Goal: Information Seeking & Learning: Learn about a topic

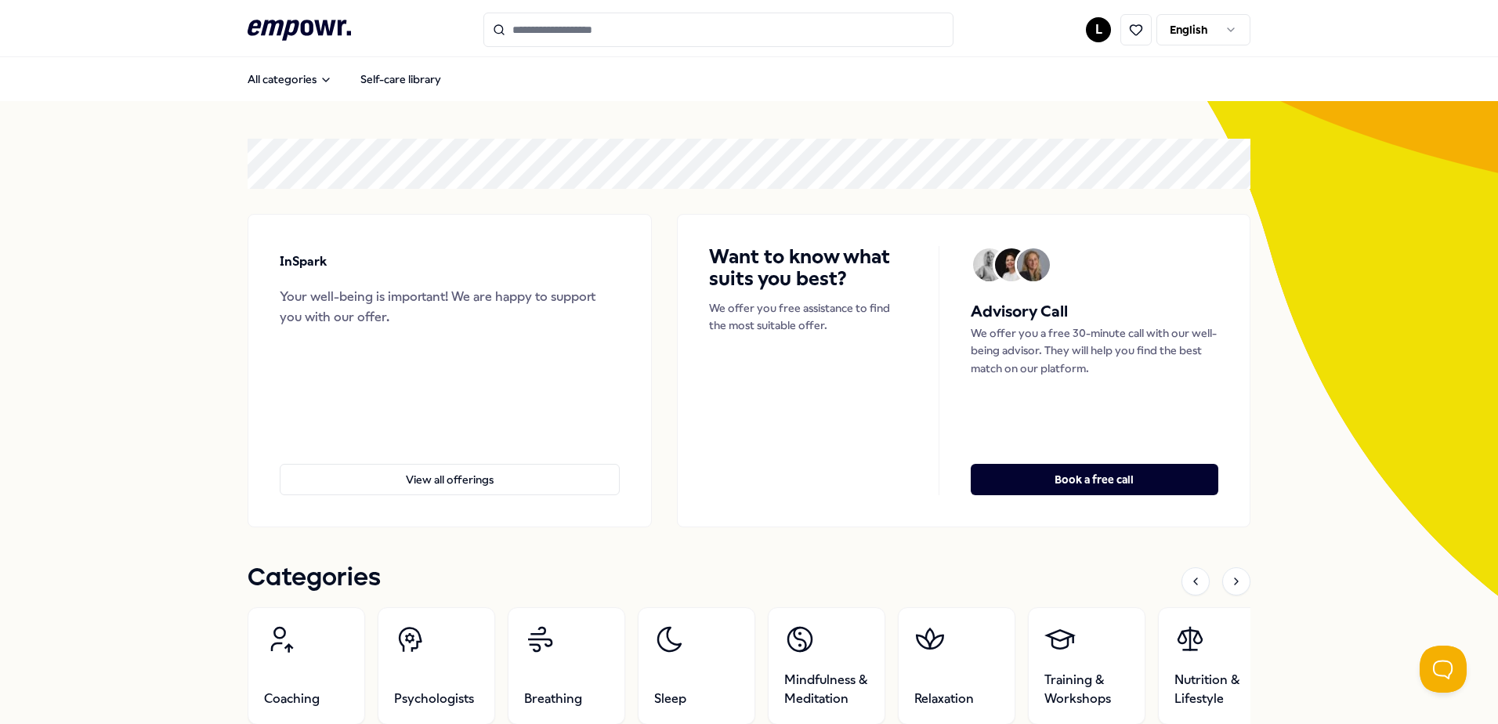
click at [1095, 29] on html ".empowr-logo_svg__cls-1{fill:#03032f} L English All categories Self-care librar…" at bounding box center [749, 362] width 1498 height 724
click at [1130, 37] on html ".empowr-logo_svg__cls-1{fill:#03032f} L English All categories Self-care librar…" at bounding box center [749, 362] width 1498 height 724
click at [1130, 31] on icon at bounding box center [1136, 30] width 14 height 14
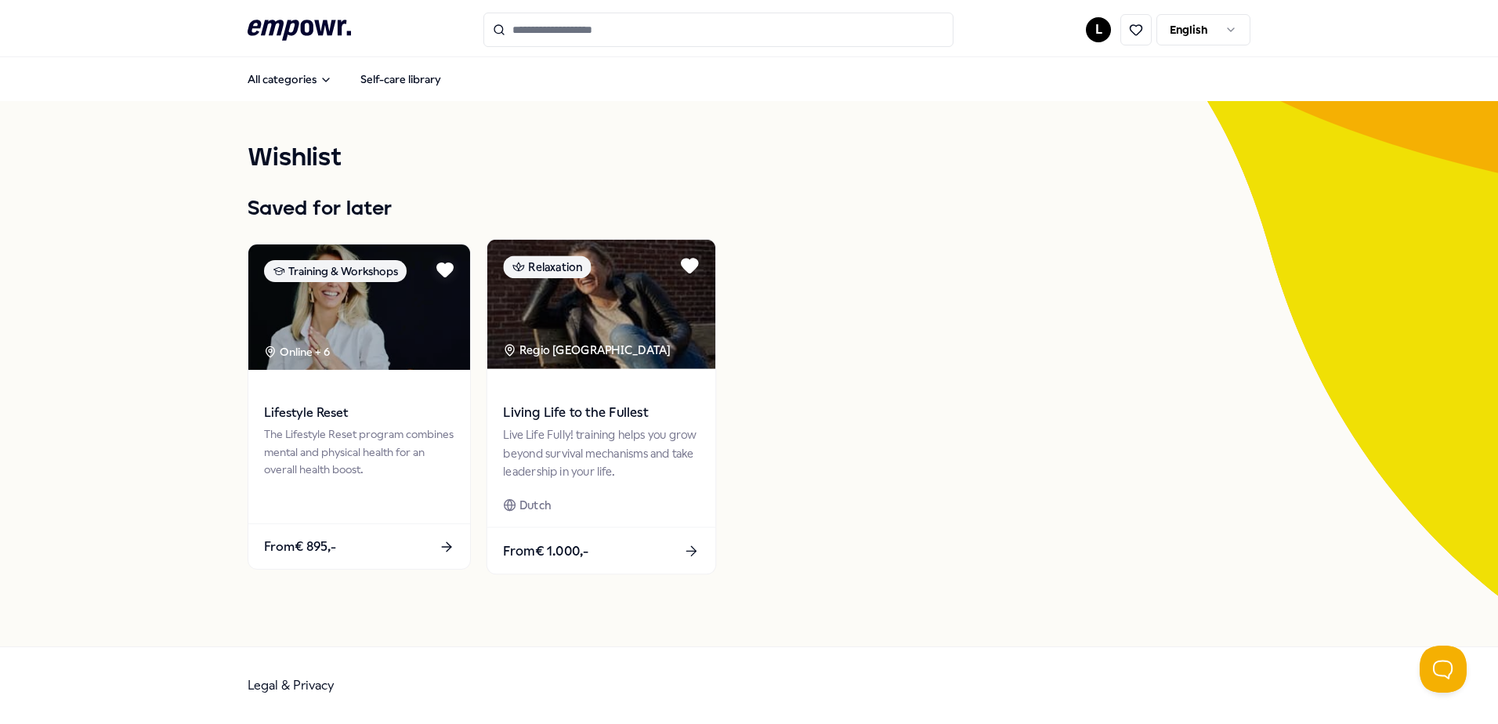
click at [595, 458] on div "Live Life Fully! training helps you grow beyond survival mechanisms and take le…" at bounding box center [601, 453] width 196 height 54
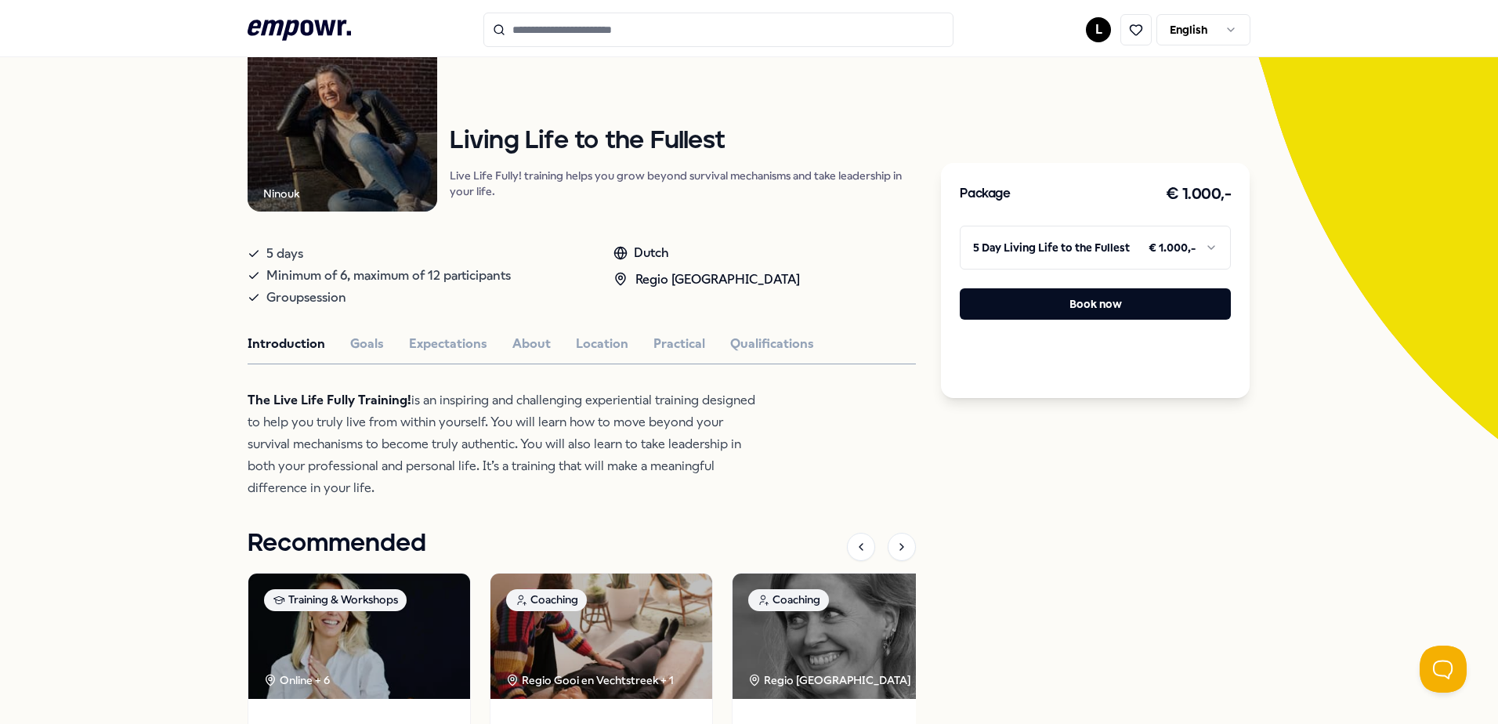
scroll to position [78, 0]
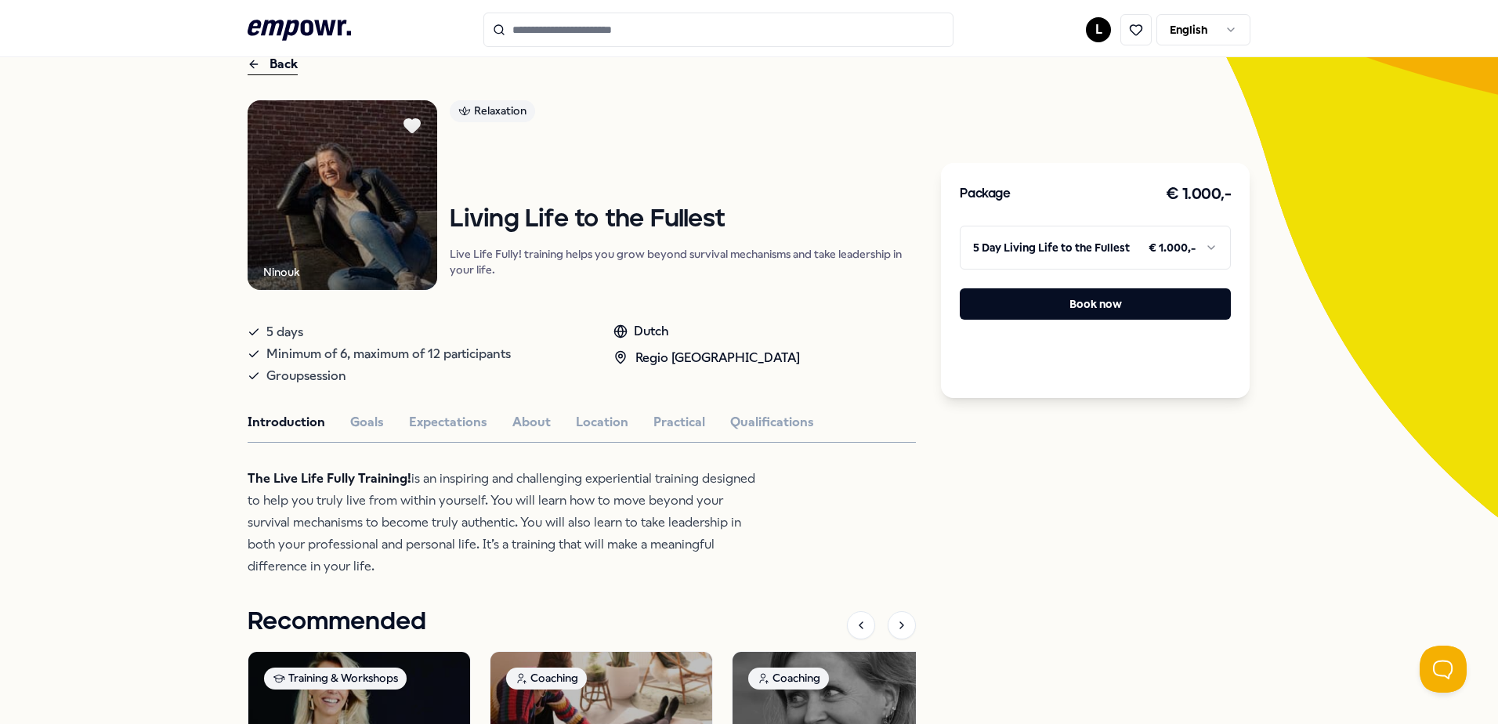
click at [1205, 245] on html ".empowr-logo_svg__cls-1{fill:#03032f} L English All categories Self-care librar…" at bounding box center [749, 362] width 1498 height 724
click at [589, 422] on button "Location" at bounding box center [602, 422] width 53 height 20
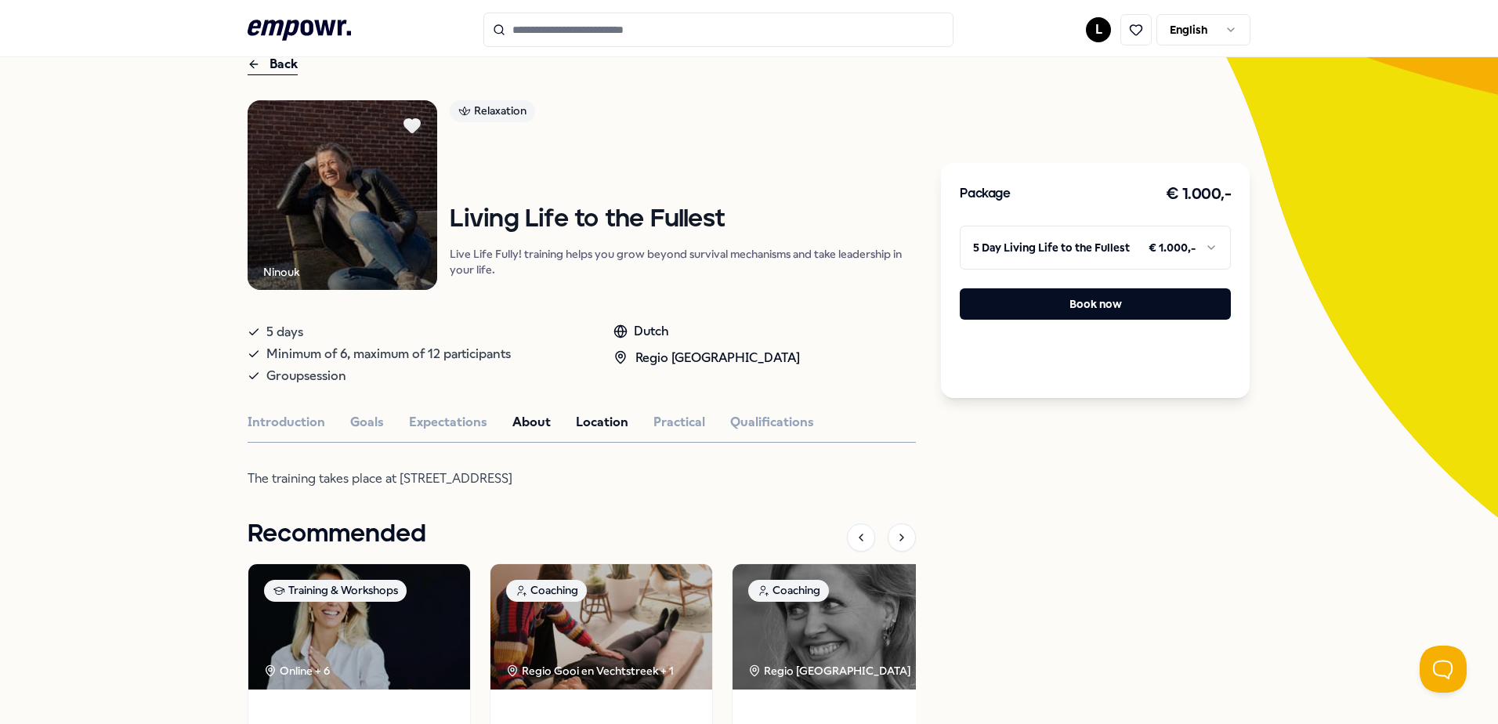
click at [534, 421] on button "About" at bounding box center [531, 422] width 38 height 20
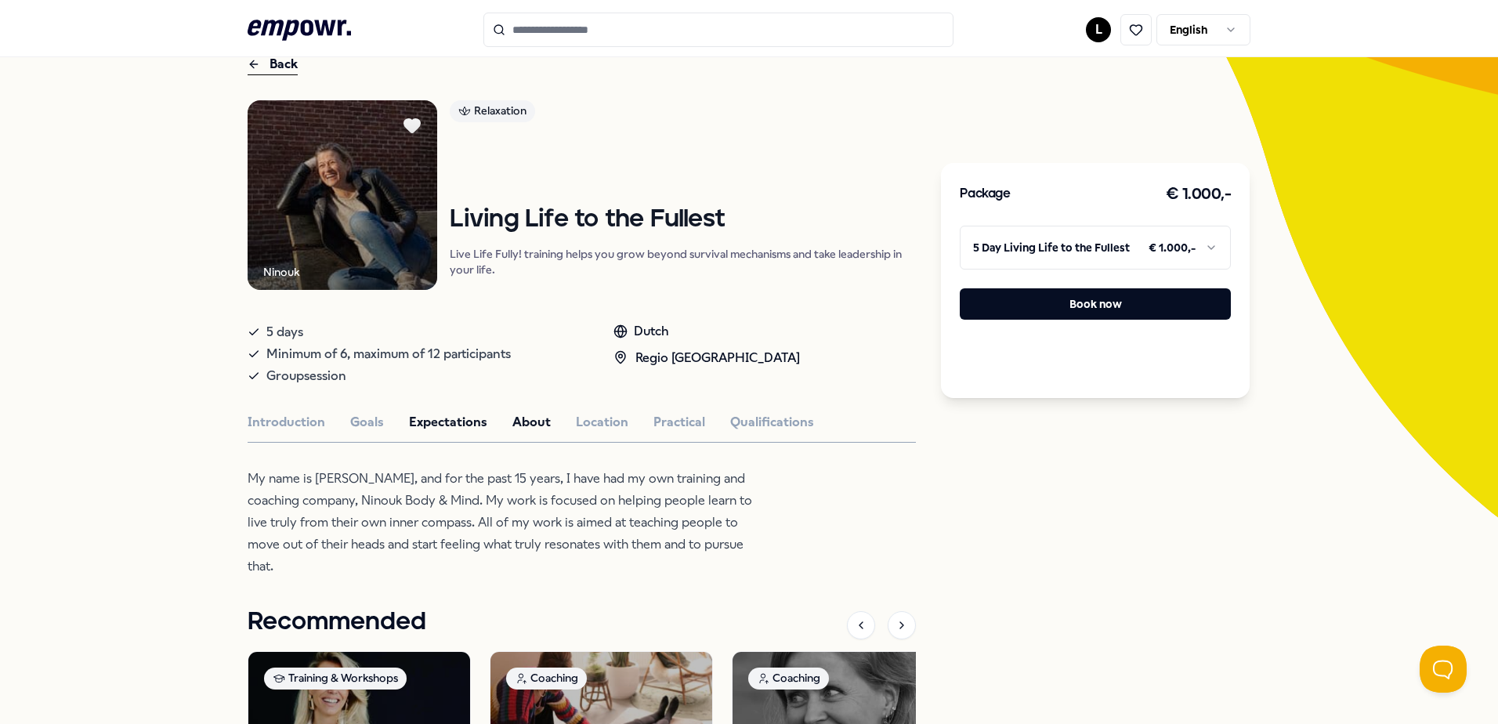
click at [447, 423] on button "Expectations" at bounding box center [448, 422] width 78 height 20
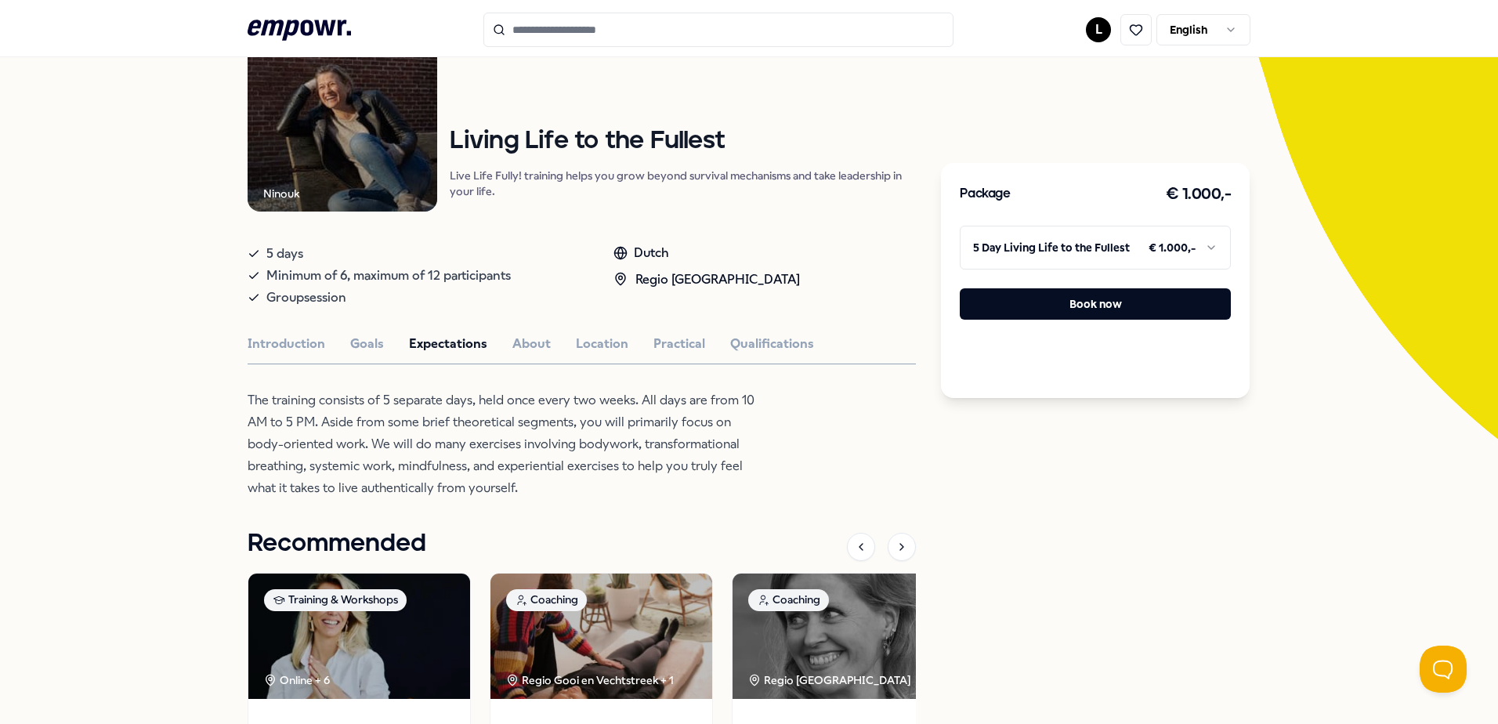
scroll to position [235, 0]
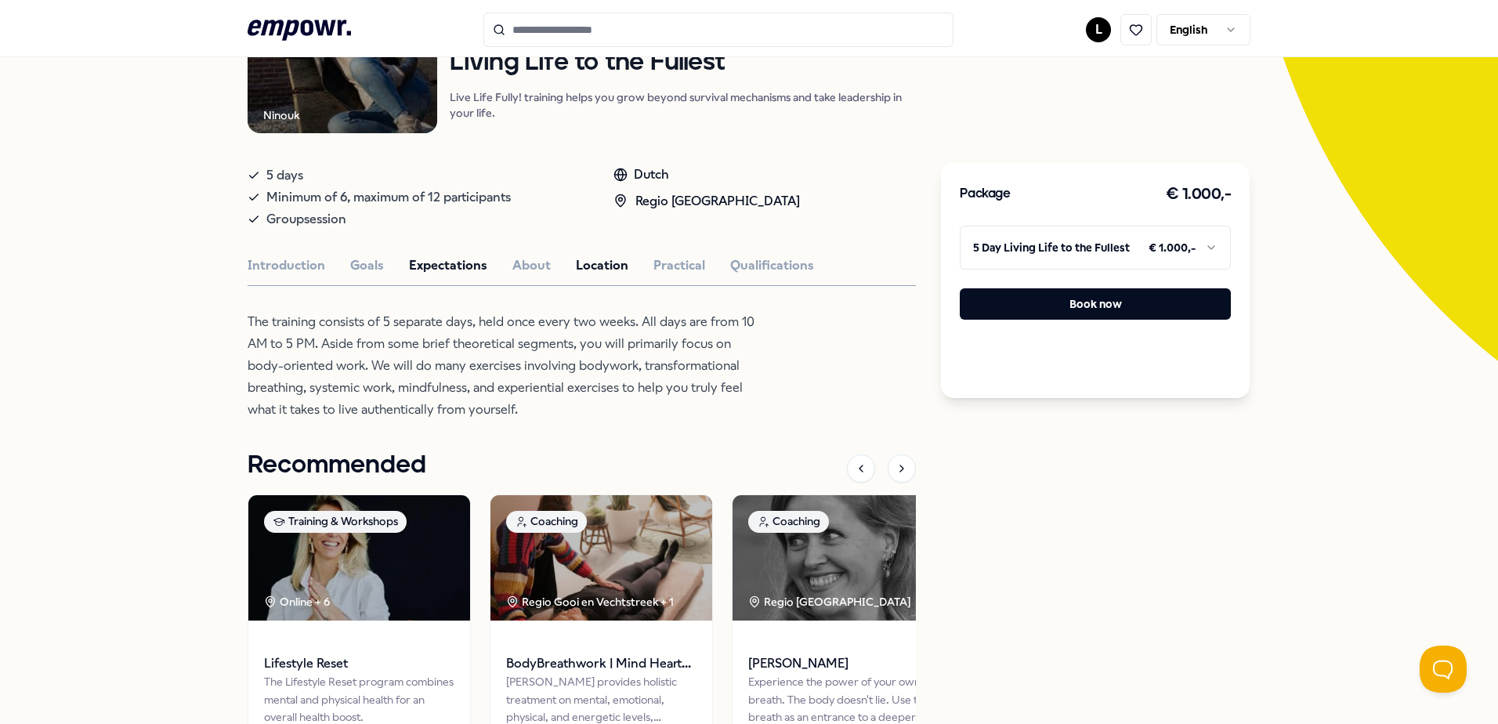
click at [592, 265] on button "Location" at bounding box center [602, 265] width 53 height 20
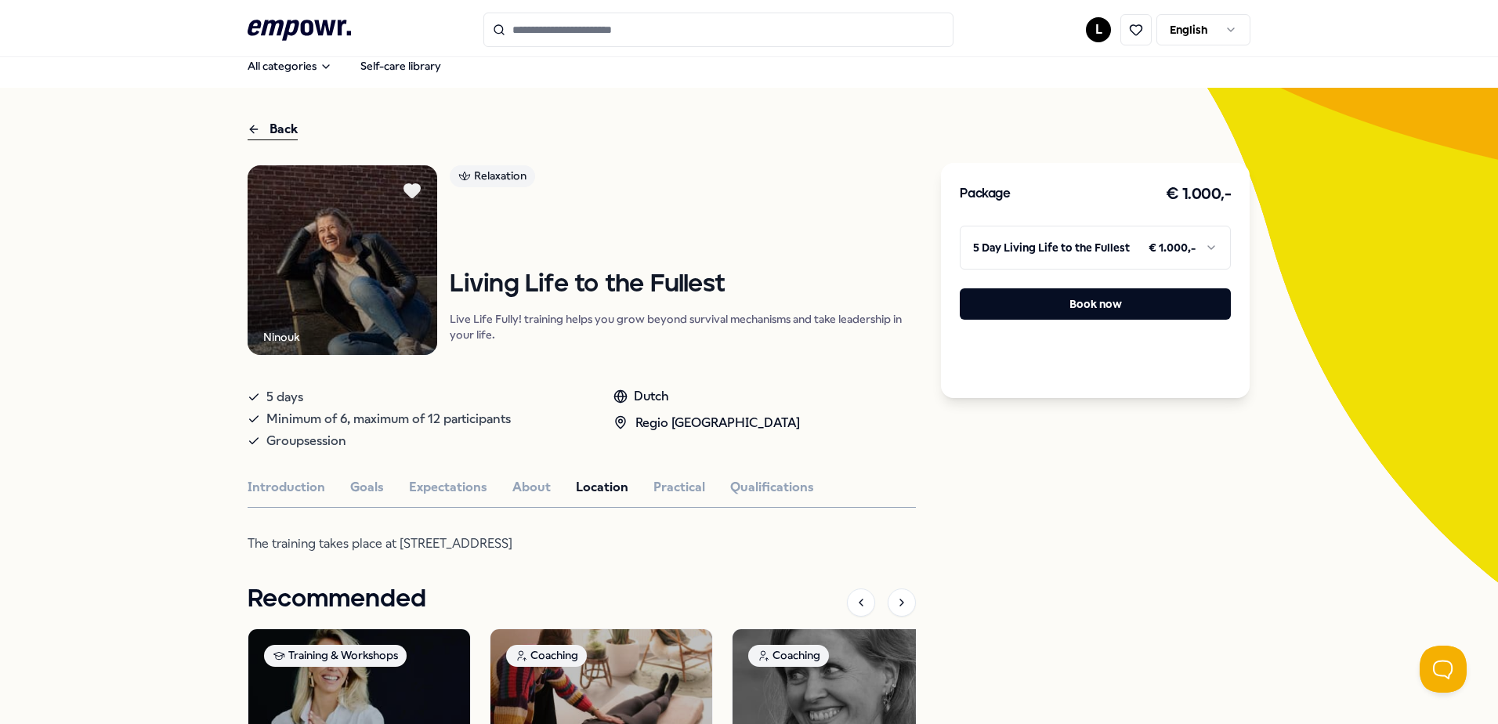
scroll to position [0, 0]
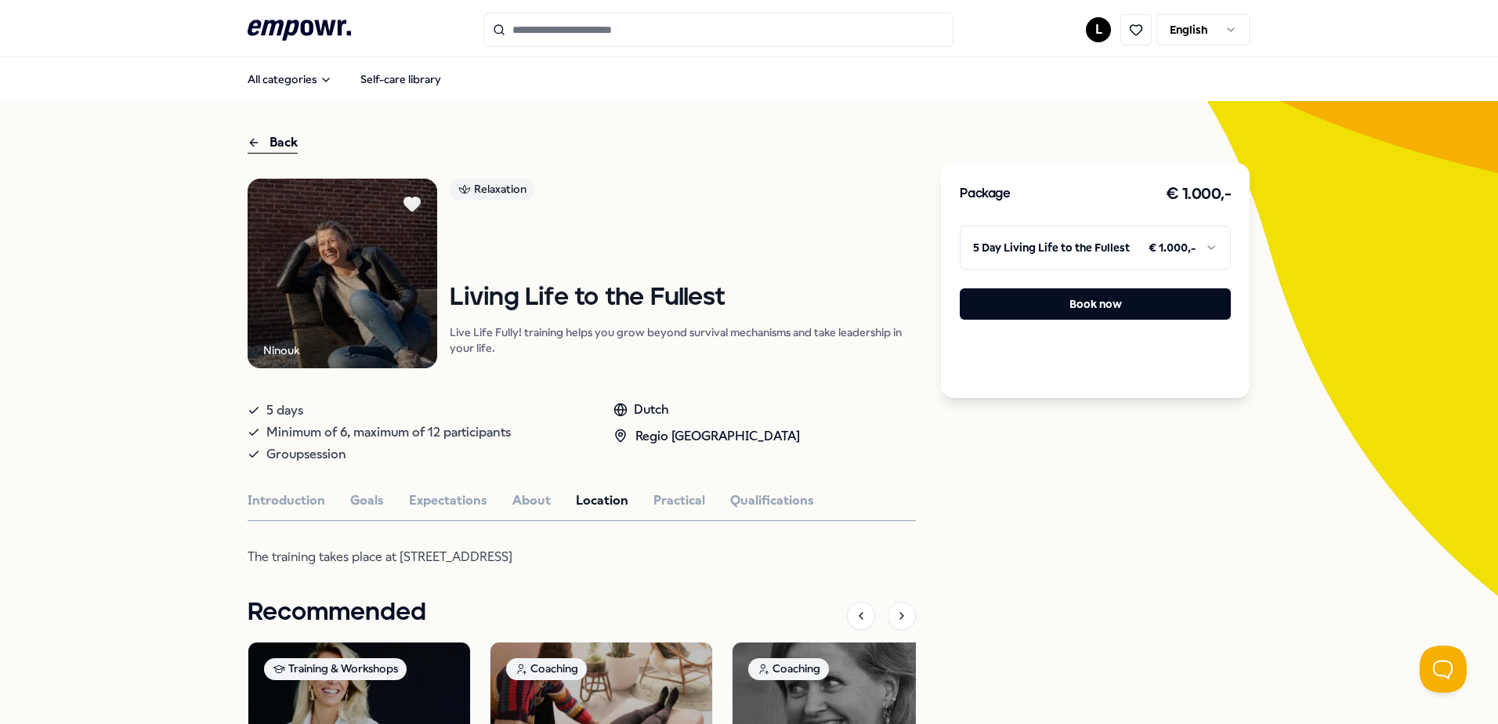
click at [264, 144] on div "Back" at bounding box center [273, 142] width 50 height 21
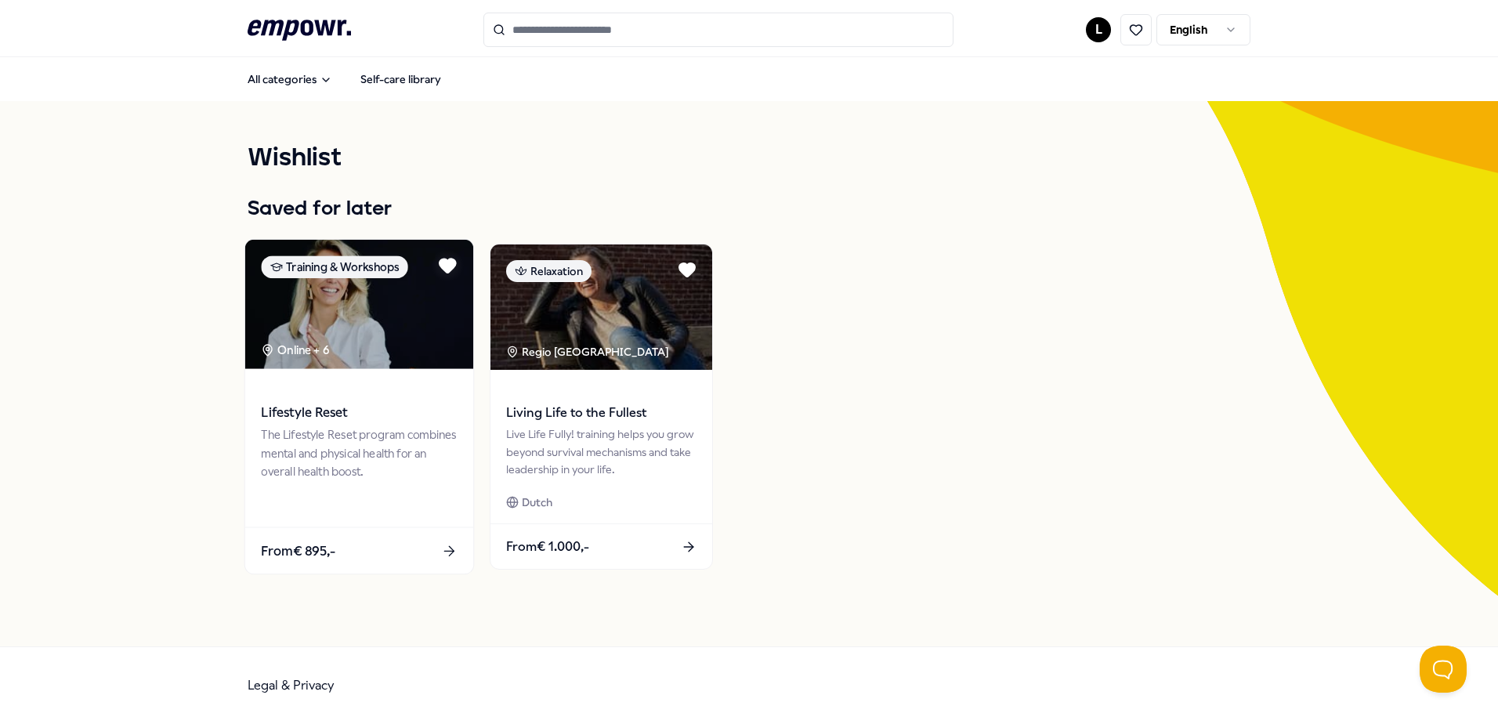
click at [308, 444] on div "The Lifestyle Reset program combines mental and physical health for an overall …" at bounding box center [359, 453] width 196 height 54
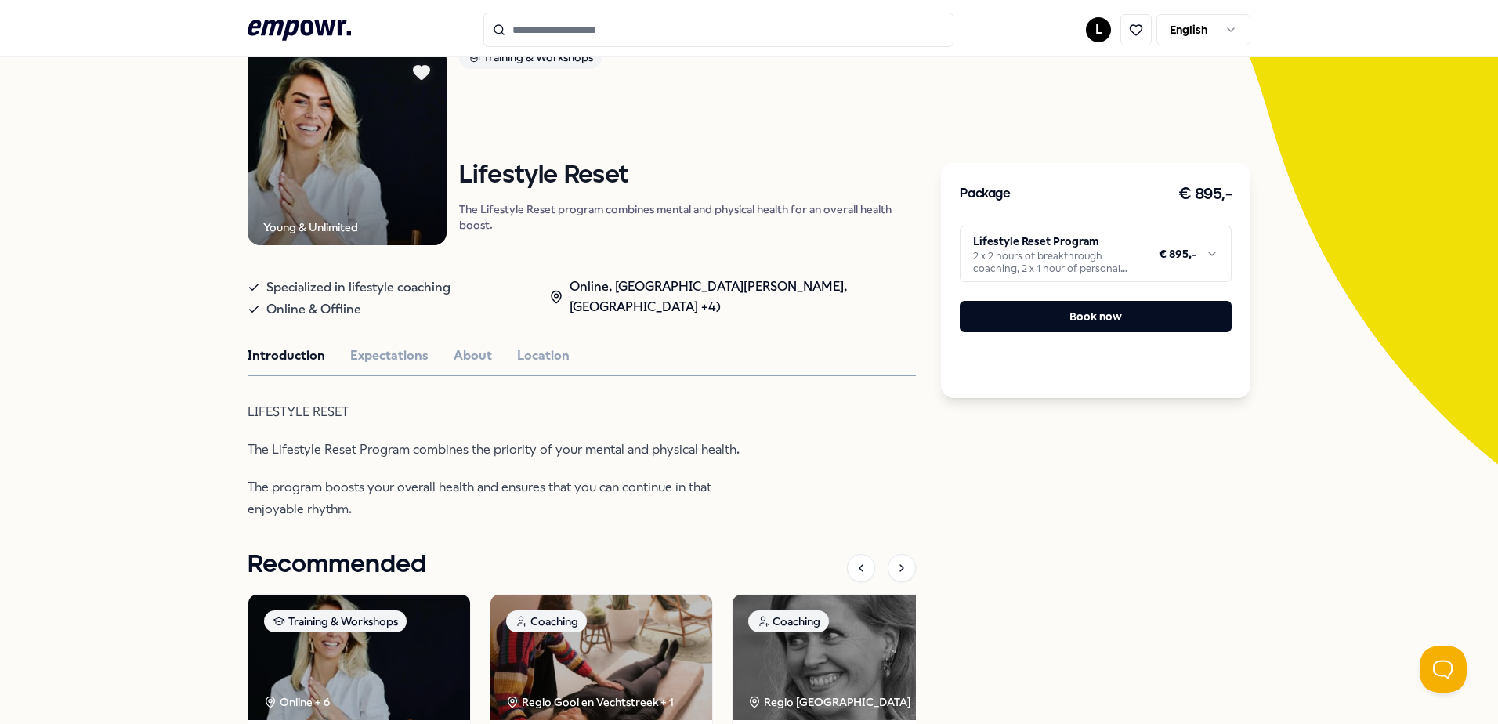
scroll to position [157, 0]
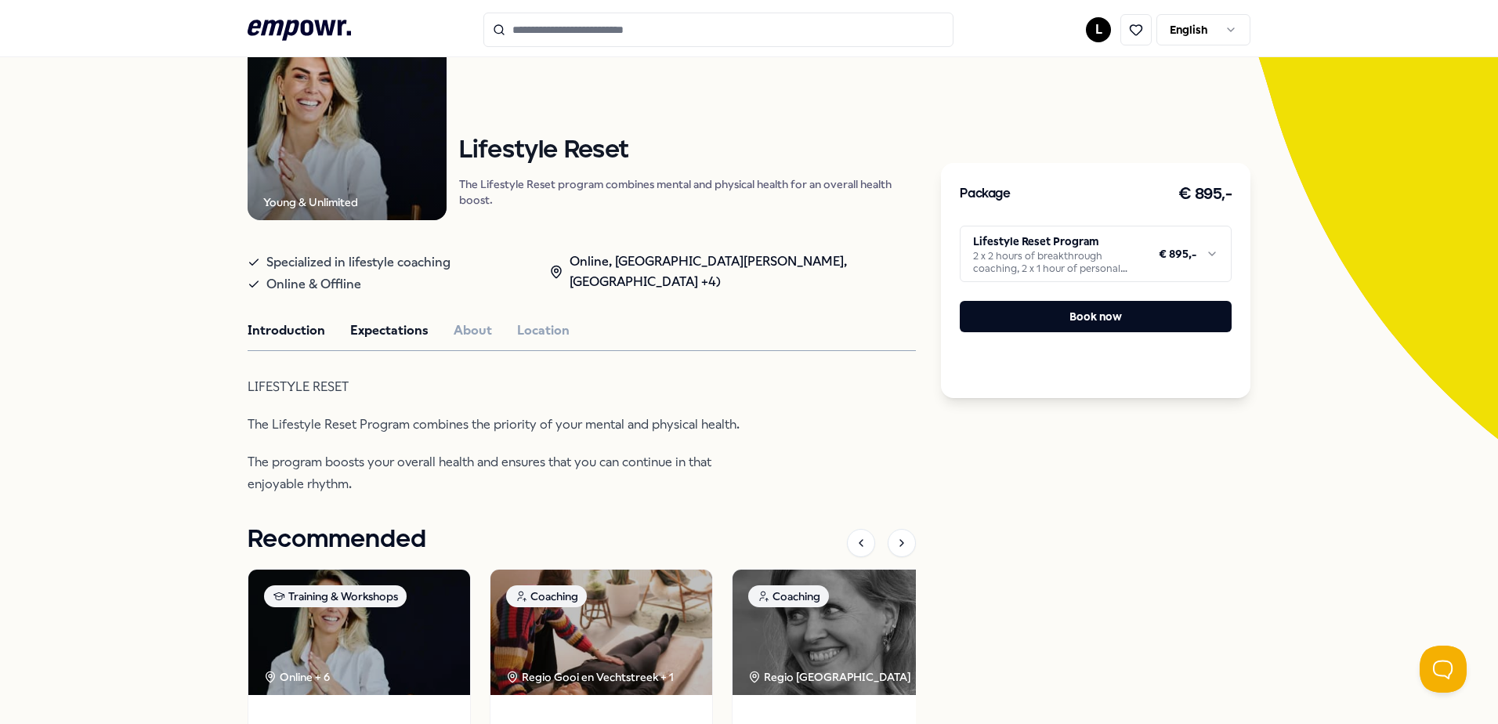
click at [357, 333] on button "Expectations" at bounding box center [389, 330] width 78 height 20
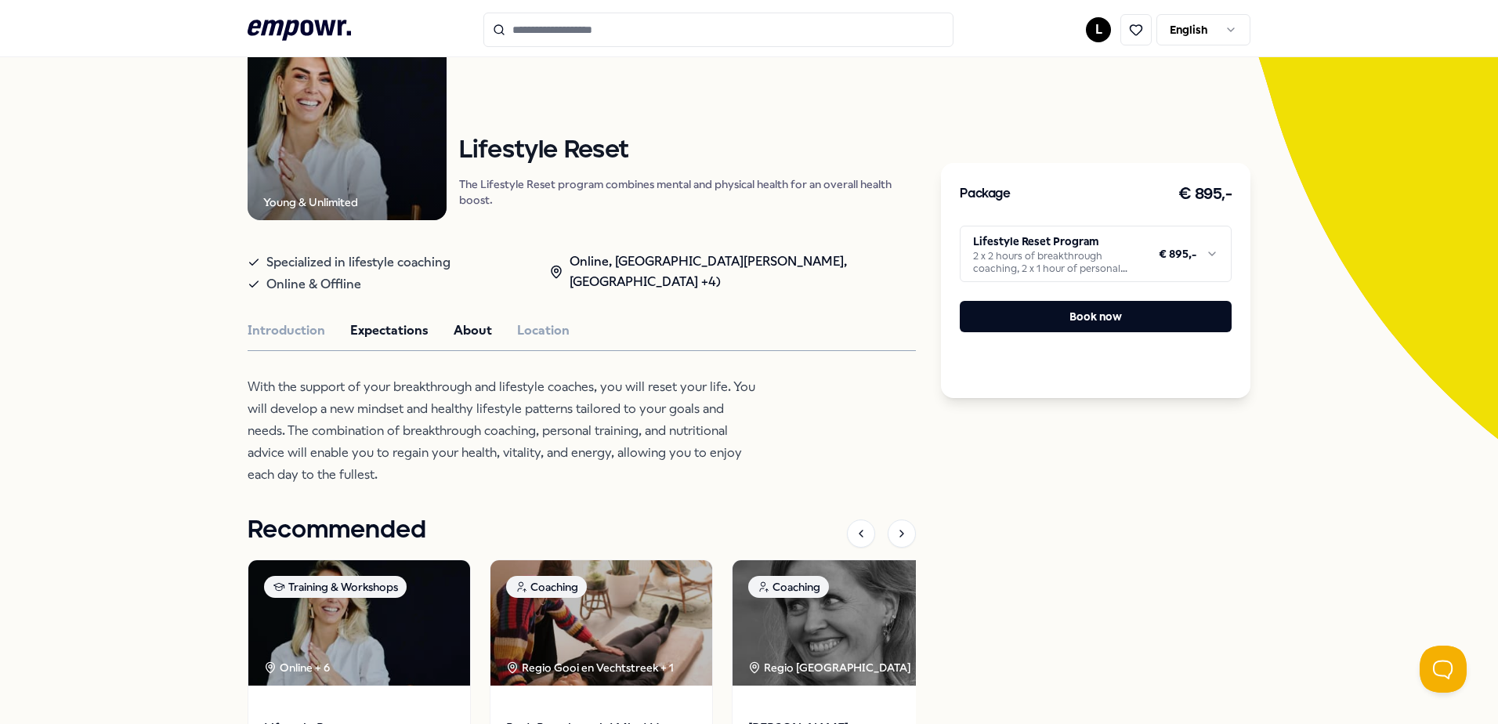
click at [469, 324] on button "About" at bounding box center [473, 330] width 38 height 20
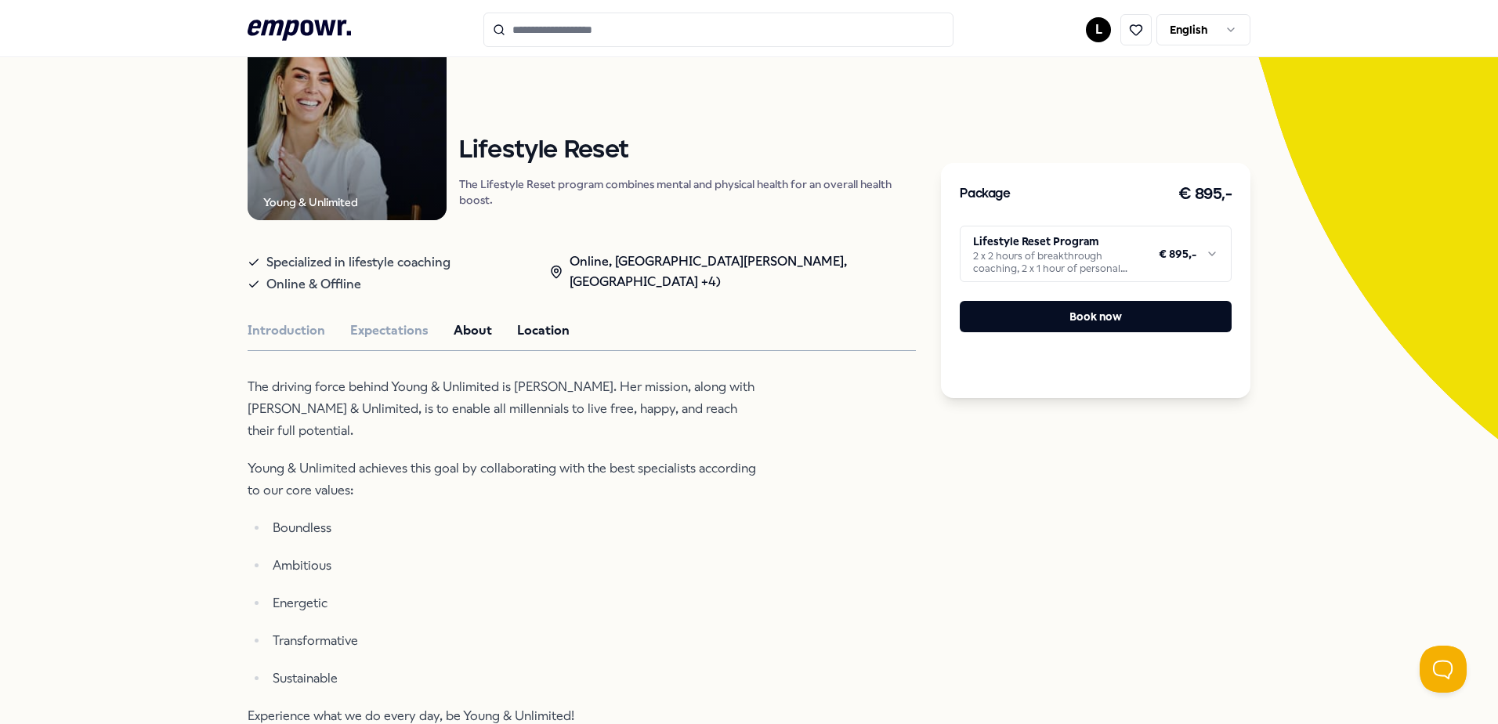
click at [519, 333] on button "Location" at bounding box center [543, 330] width 53 height 20
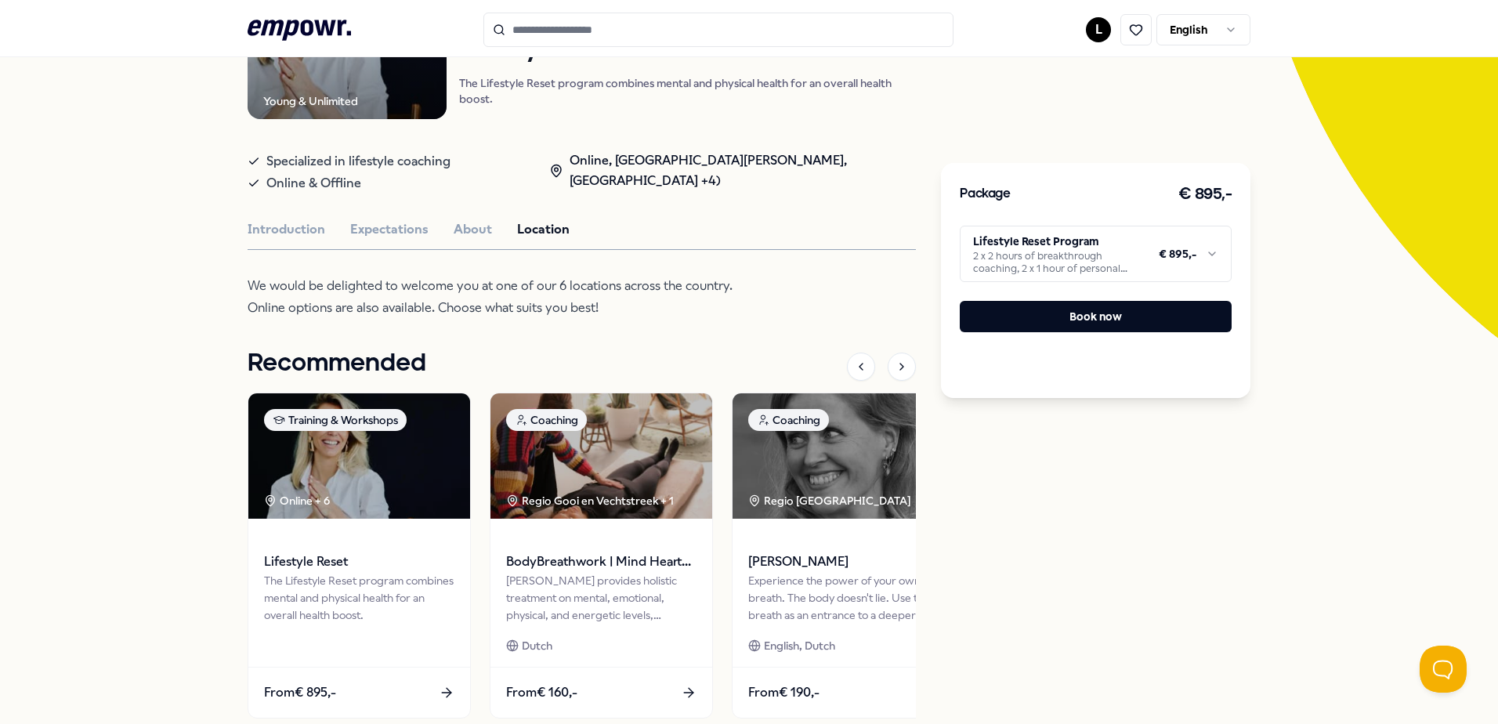
scroll to position [235, 0]
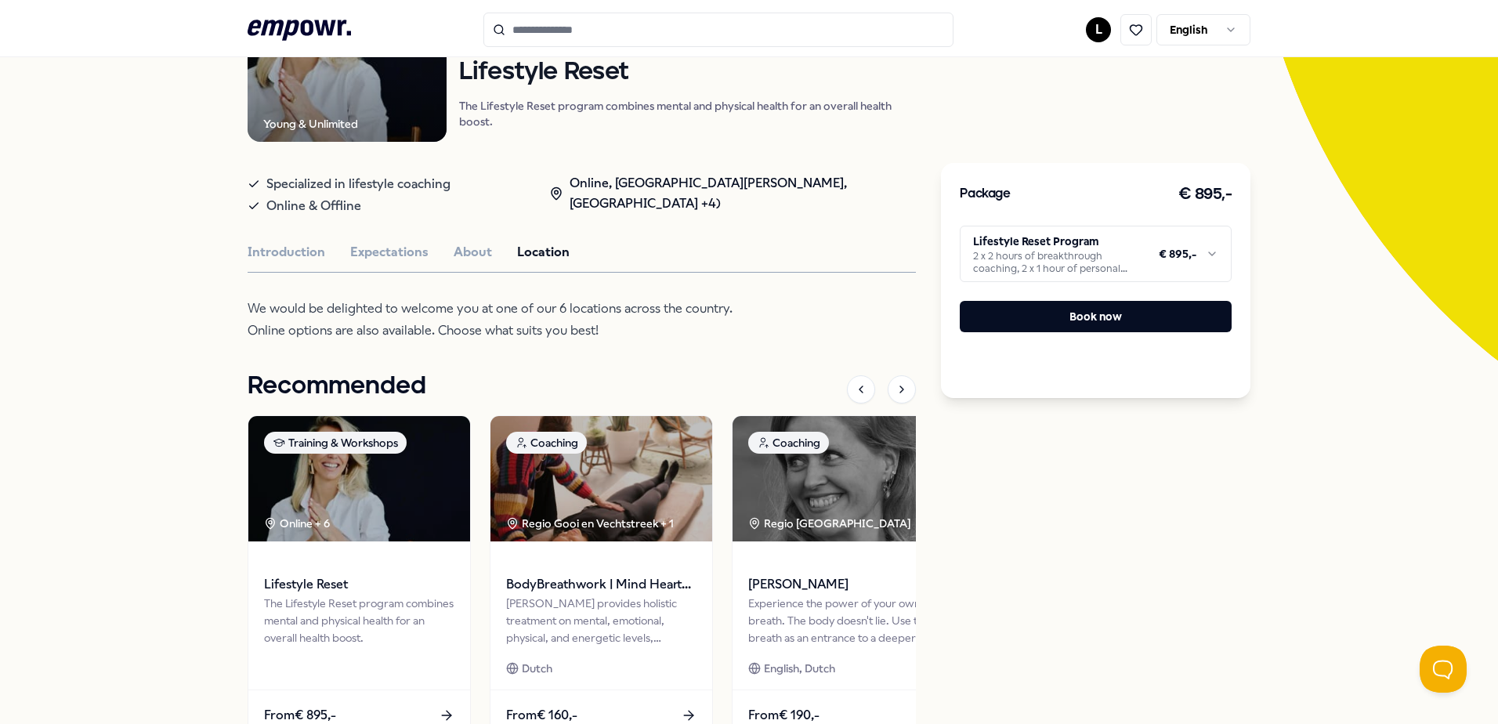
click at [1202, 252] on html ".empowr-logo_svg__cls-1{fill:#03032f} L English All categories Self-care librar…" at bounding box center [749, 362] width 1498 height 724
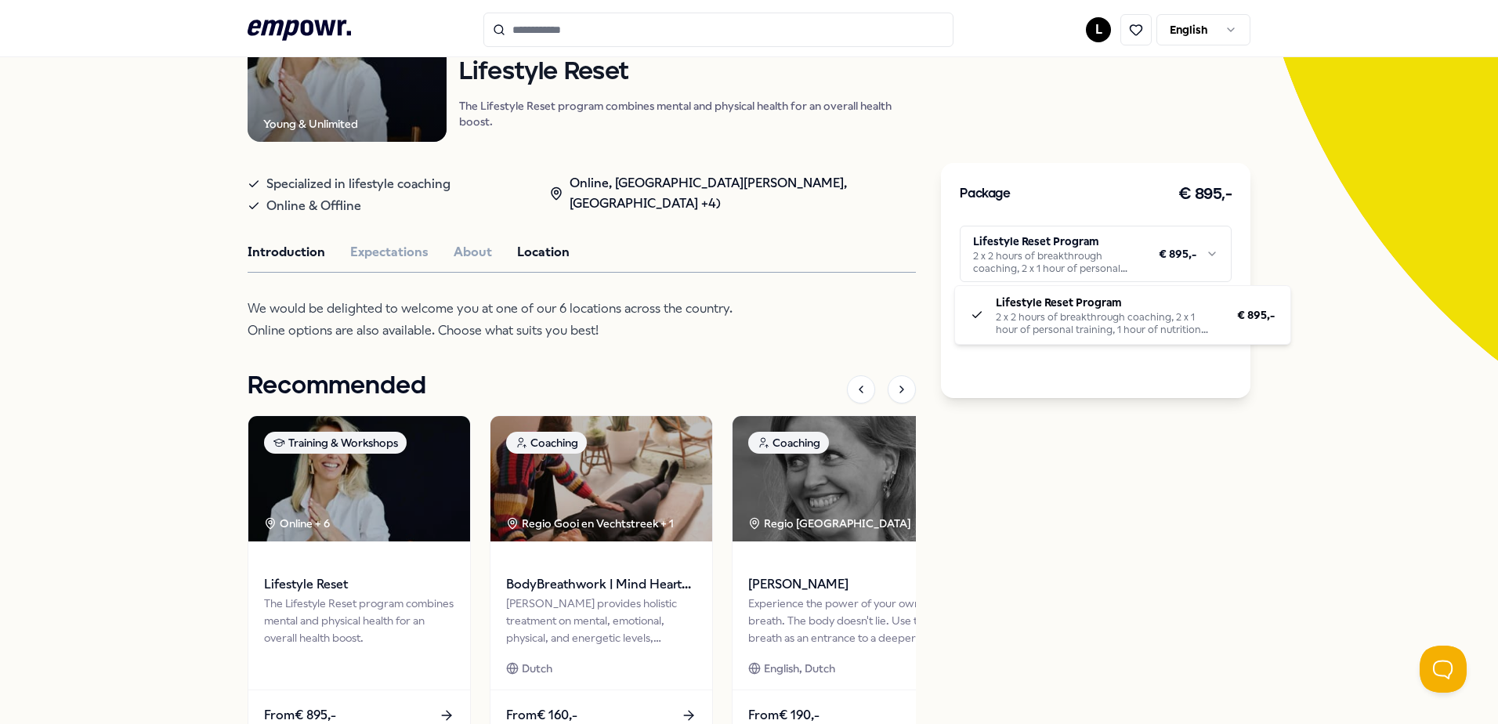
click at [260, 252] on html ".empowr-logo_svg__cls-1{fill:#03032f} L English All categories Self-care librar…" at bounding box center [749, 362] width 1498 height 724
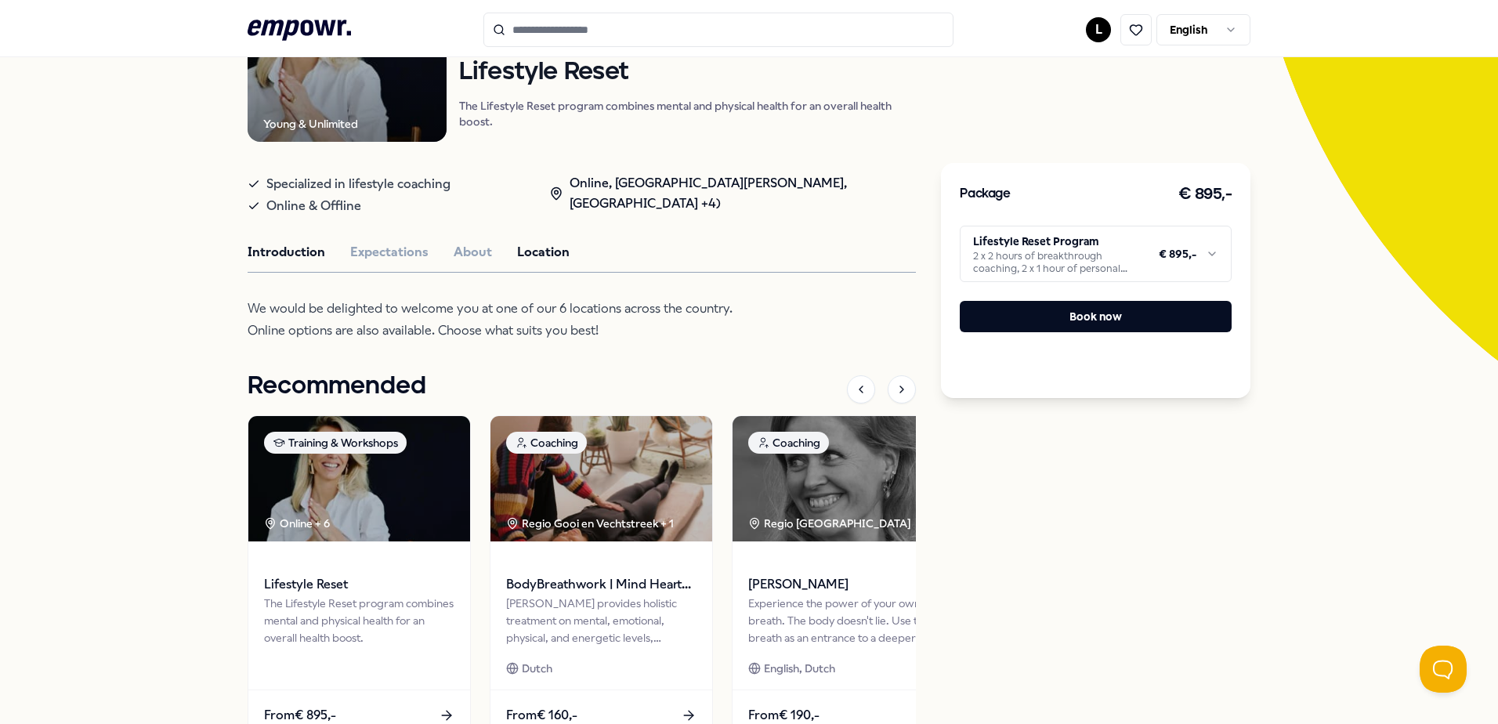
click at [289, 255] on button "Introduction" at bounding box center [287, 252] width 78 height 20
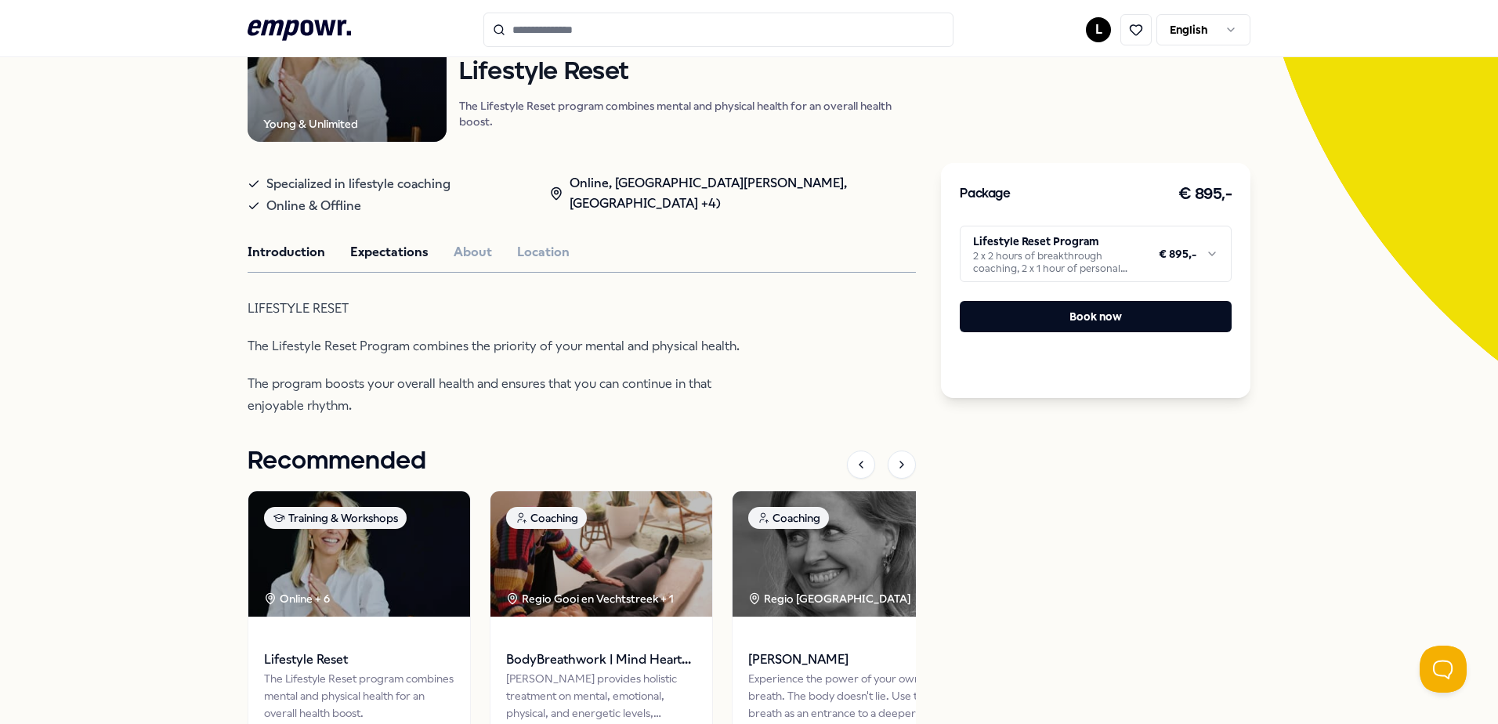
click at [378, 262] on button "Expectations" at bounding box center [389, 252] width 78 height 20
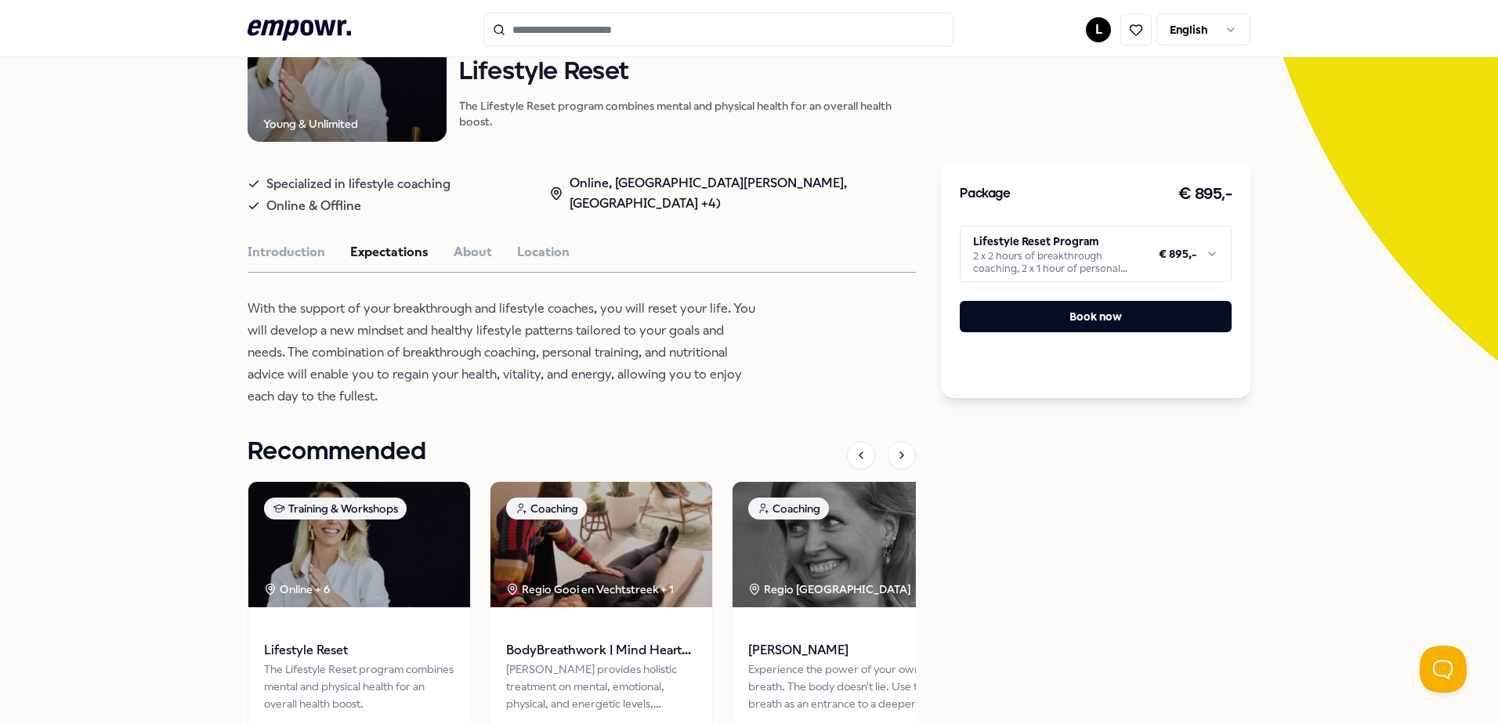
scroll to position [0, 0]
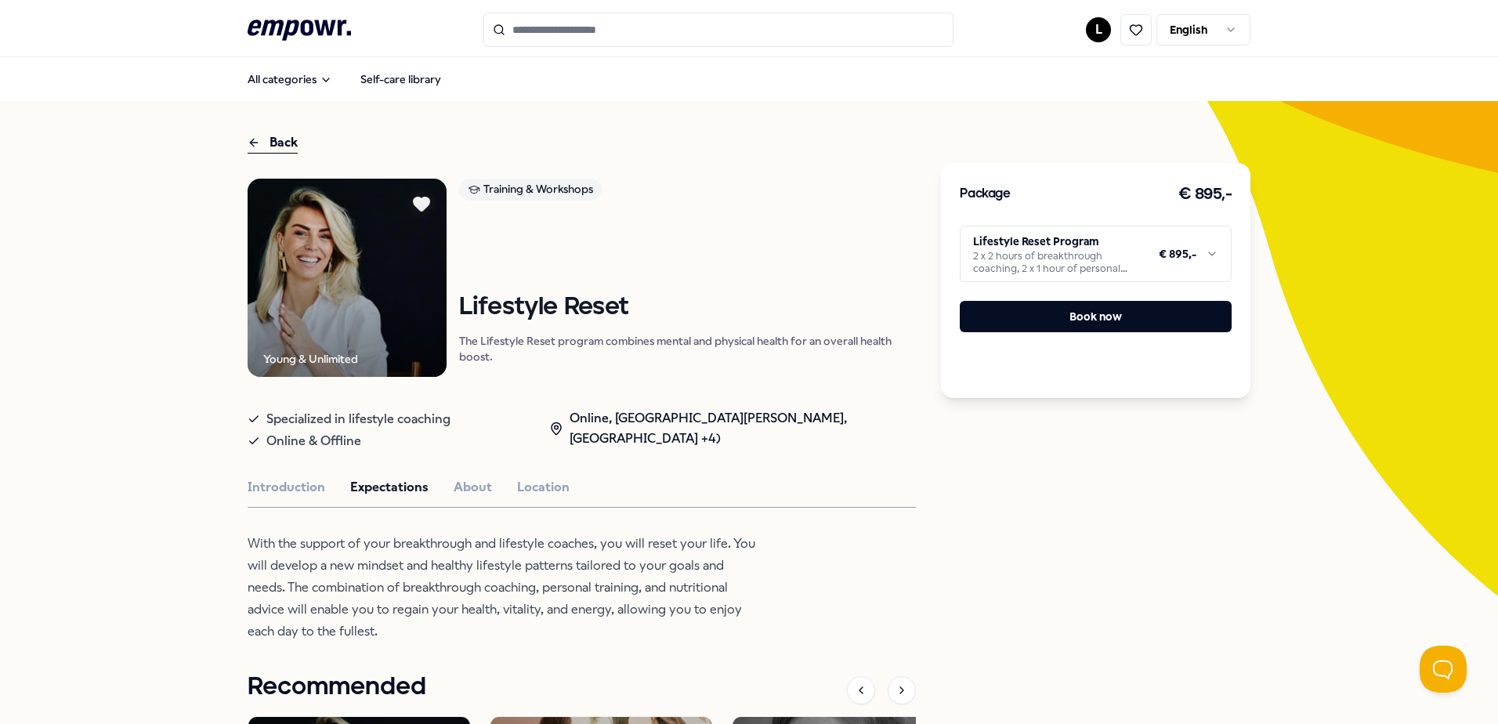
click at [559, 426] on circle at bounding box center [557, 428] width 4 height 4
click at [632, 426] on div "Online, [GEOGRAPHIC_DATA][PERSON_NAME], [GEOGRAPHIC_DATA] +4)" at bounding box center [732, 428] width 367 height 40
click at [535, 494] on button "Location" at bounding box center [543, 487] width 53 height 20
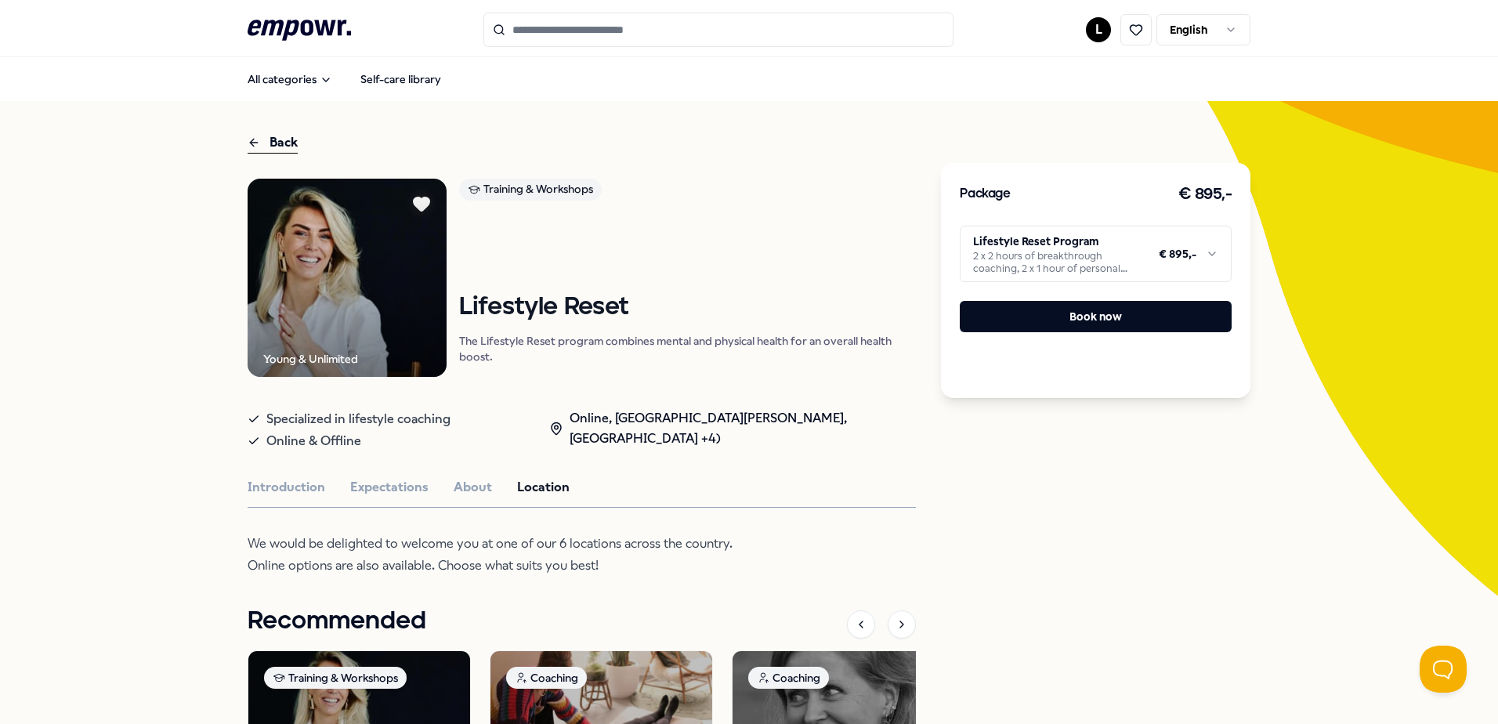
click at [637, 420] on div "Online, [GEOGRAPHIC_DATA][PERSON_NAME], [GEOGRAPHIC_DATA] +4)" at bounding box center [732, 428] width 367 height 40
click at [633, 422] on div "Online, [GEOGRAPHIC_DATA][PERSON_NAME], [GEOGRAPHIC_DATA] +4)" at bounding box center [732, 428] width 367 height 40
drag, startPoint x: 633, startPoint y: 422, endPoint x: 625, endPoint y: 436, distance: 16.1
click at [625, 436] on div "Online, [GEOGRAPHIC_DATA][PERSON_NAME], [GEOGRAPHIC_DATA] +4)" at bounding box center [732, 428] width 367 height 40
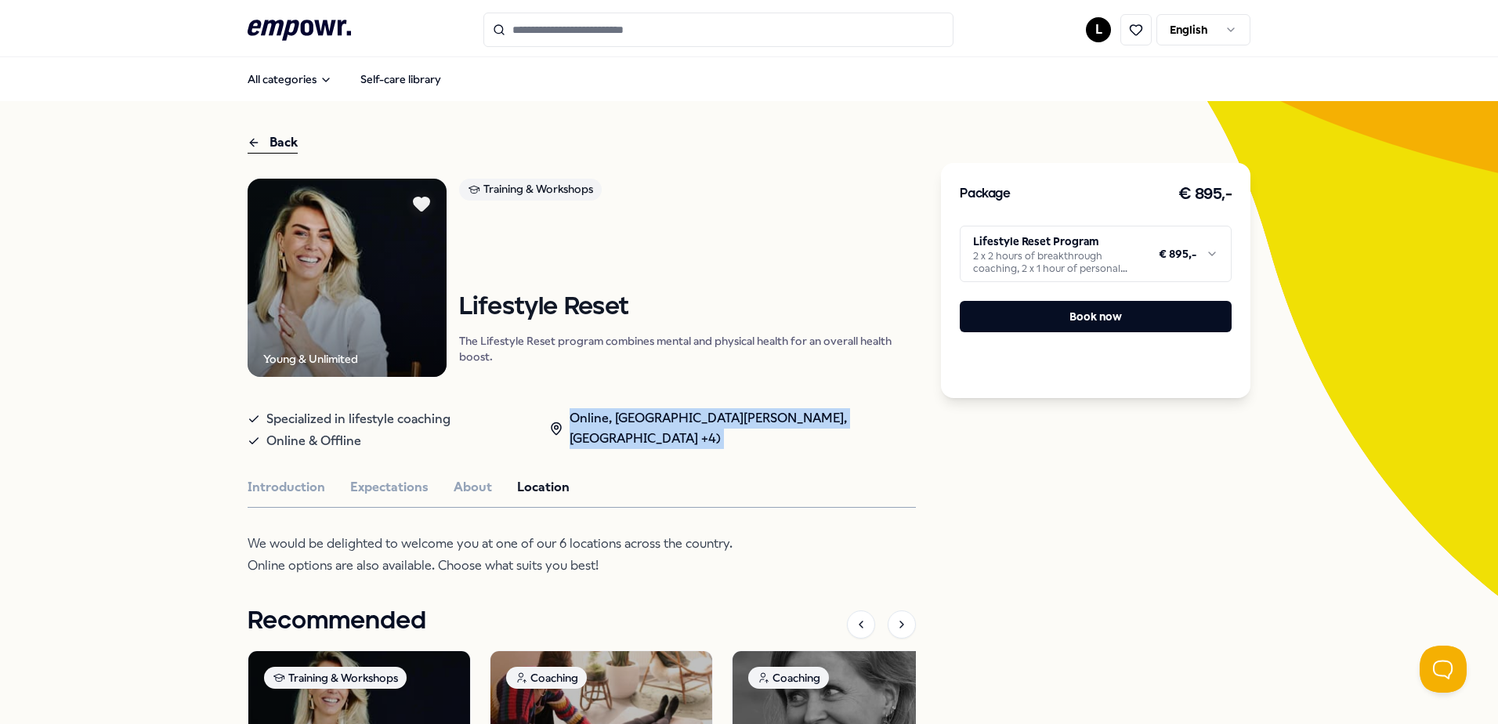
click at [625, 436] on div "Online, [GEOGRAPHIC_DATA][PERSON_NAME], [GEOGRAPHIC_DATA] +4)" at bounding box center [732, 428] width 367 height 40
drag, startPoint x: 625, startPoint y: 436, endPoint x: 679, endPoint y: 467, distance: 61.8
click at [681, 469] on div "Young & Unlimited Training & Workshops Lifestyle Reset The Lifestyle Reset prog…" at bounding box center [582, 586] width 668 height 814
click at [617, 440] on div "Online, [GEOGRAPHIC_DATA][PERSON_NAME], [GEOGRAPHIC_DATA] +4)" at bounding box center [732, 428] width 367 height 40
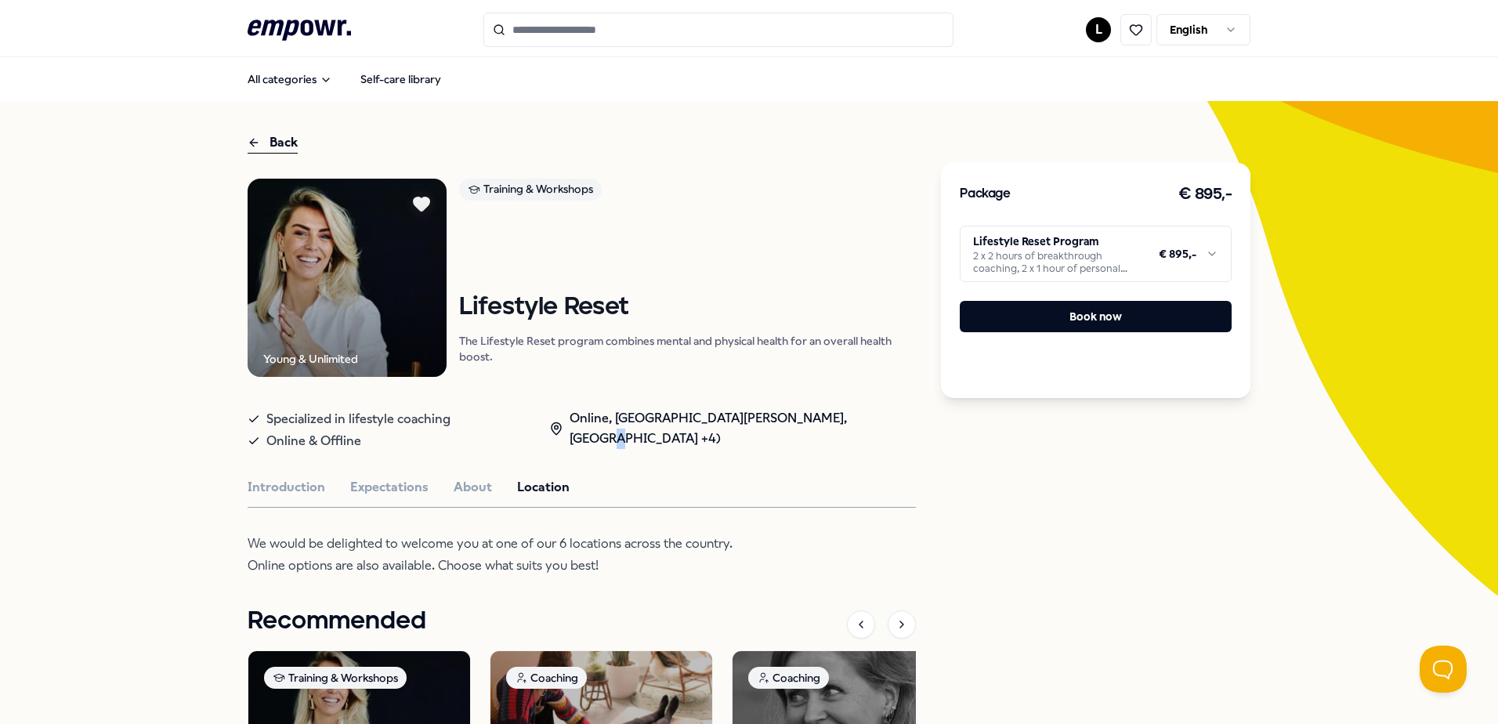
click at [617, 440] on div "Online, [GEOGRAPHIC_DATA][PERSON_NAME], [GEOGRAPHIC_DATA] +4)" at bounding box center [732, 428] width 367 height 40
drag, startPoint x: 617, startPoint y: 440, endPoint x: 689, endPoint y: 480, distance: 81.7
click at [689, 480] on div "Introduction Expectations About Location" at bounding box center [582, 487] width 668 height 20
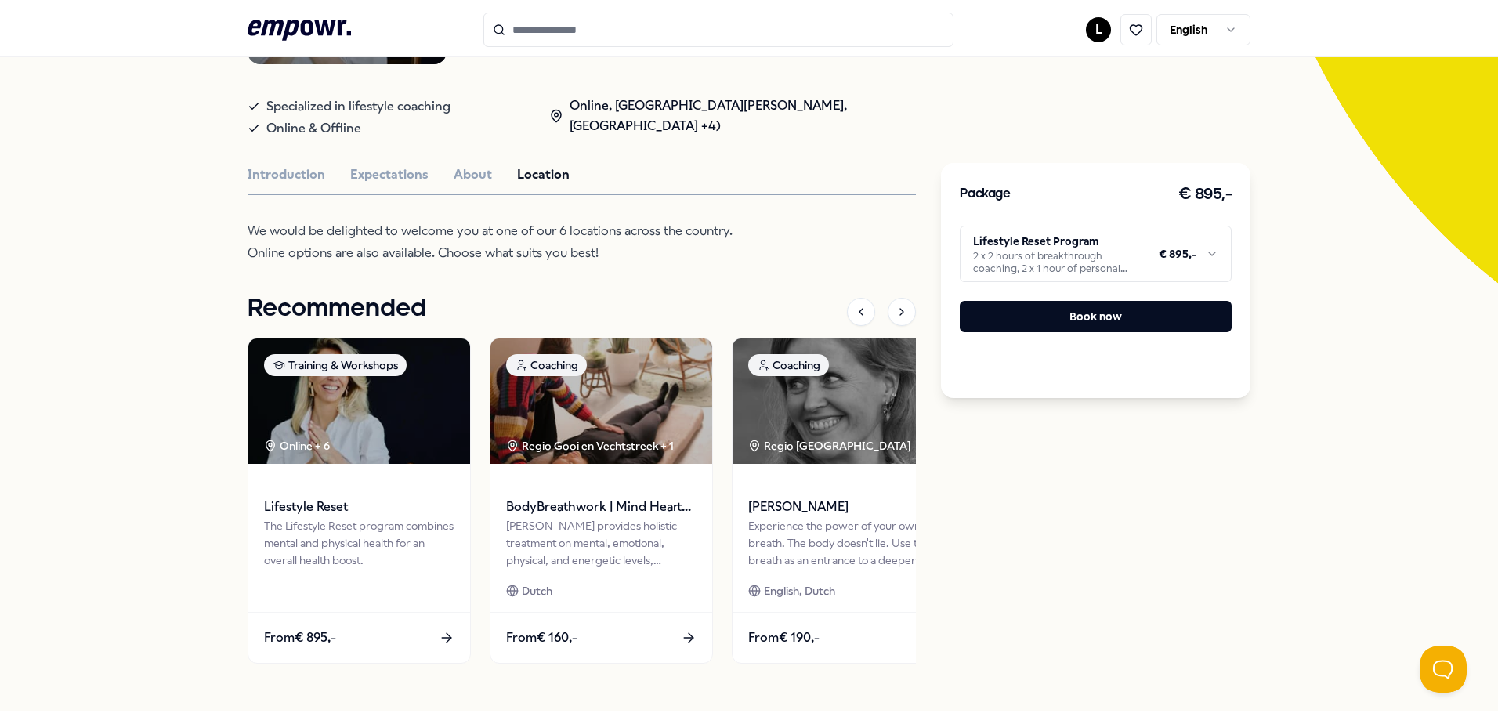
scroll to position [313, 0]
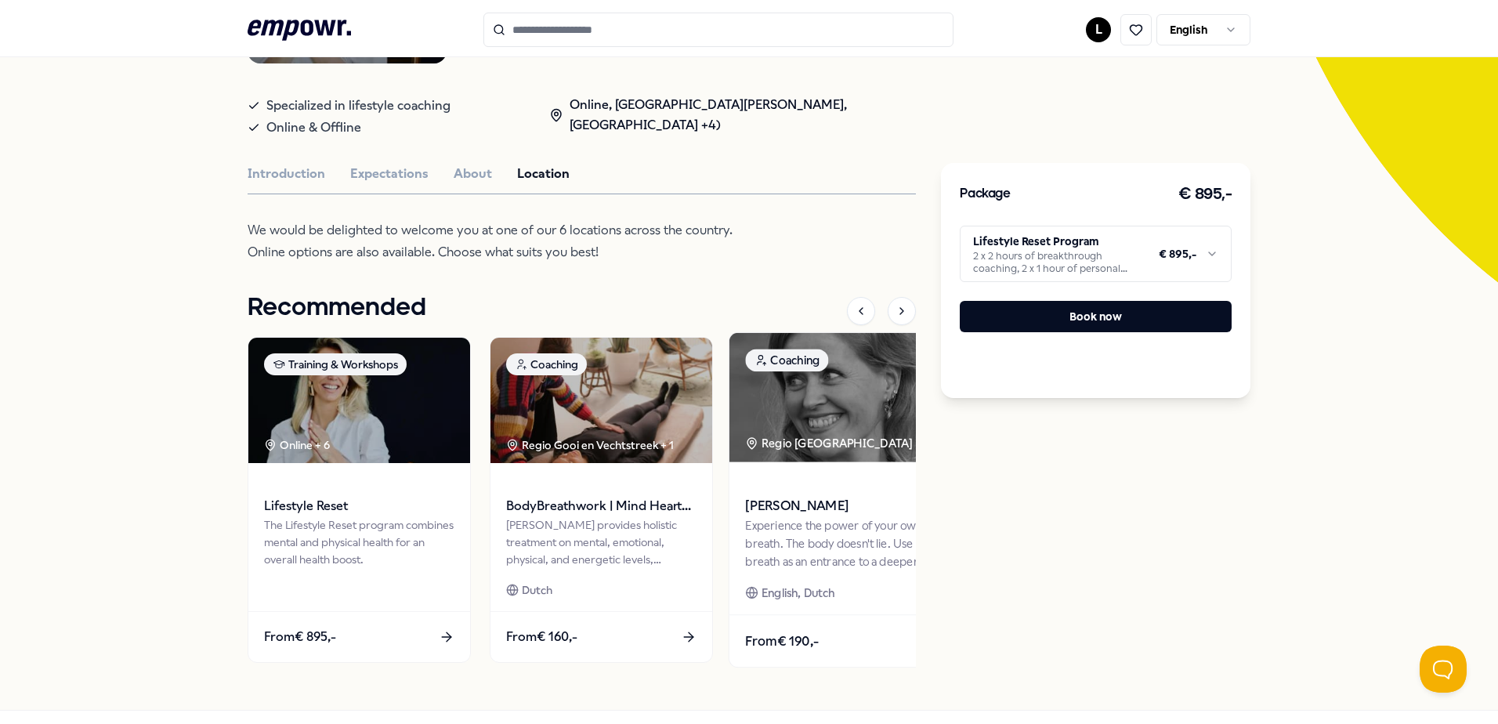
click at [793, 528] on div "Experience the power of your own breath. The body doesn't lie. Use the breath a…" at bounding box center [843, 543] width 196 height 54
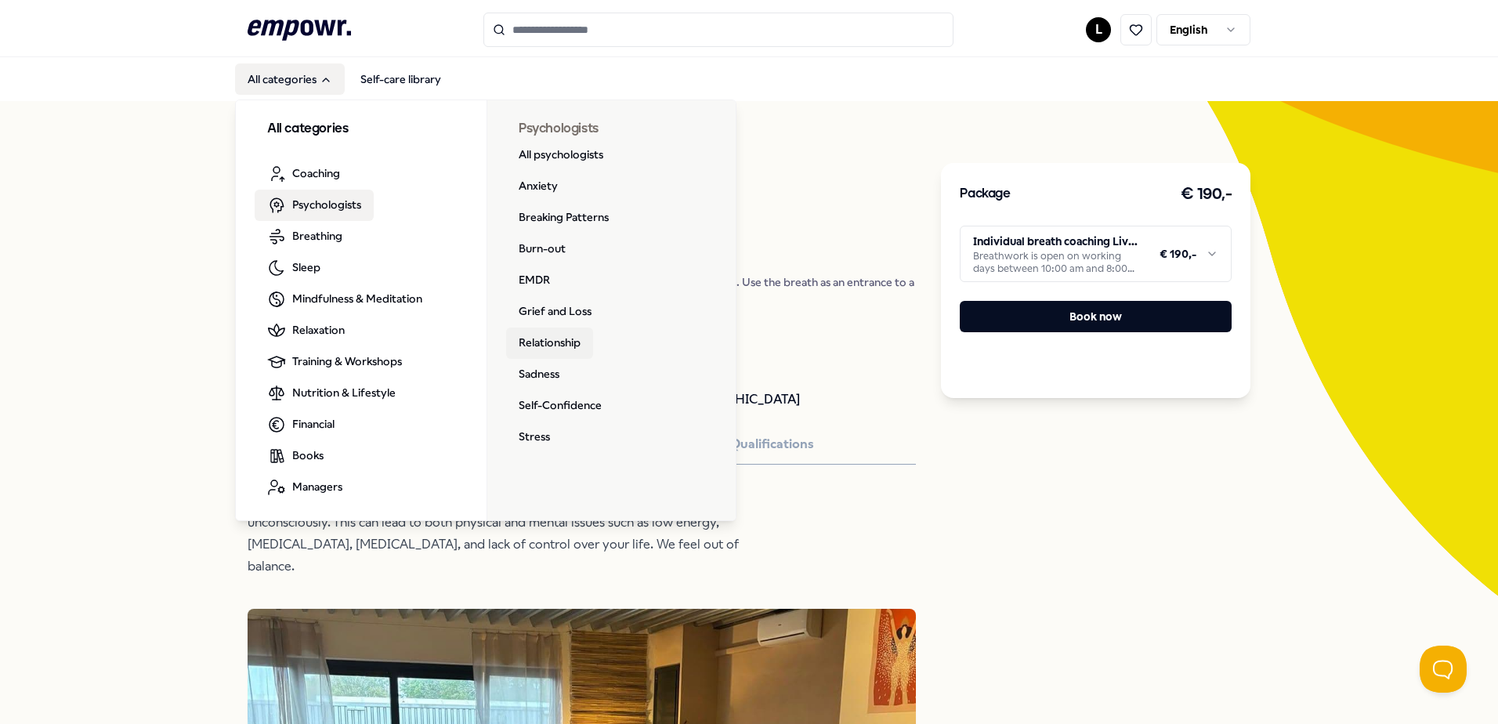
click at [541, 347] on link "Relationship" at bounding box center [549, 343] width 87 height 31
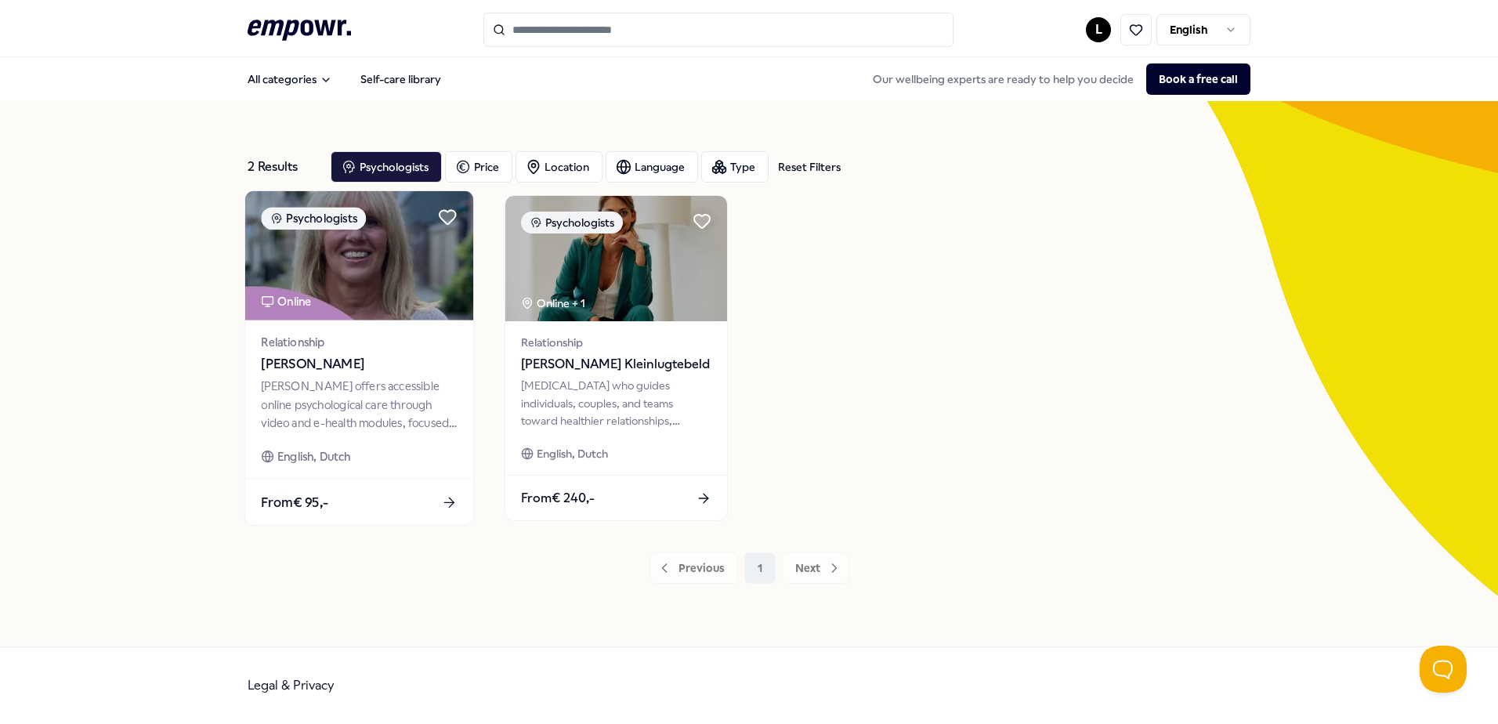
click at [364, 414] on div "[PERSON_NAME] offers accessible online psychological care through video and e-h…" at bounding box center [359, 405] width 196 height 54
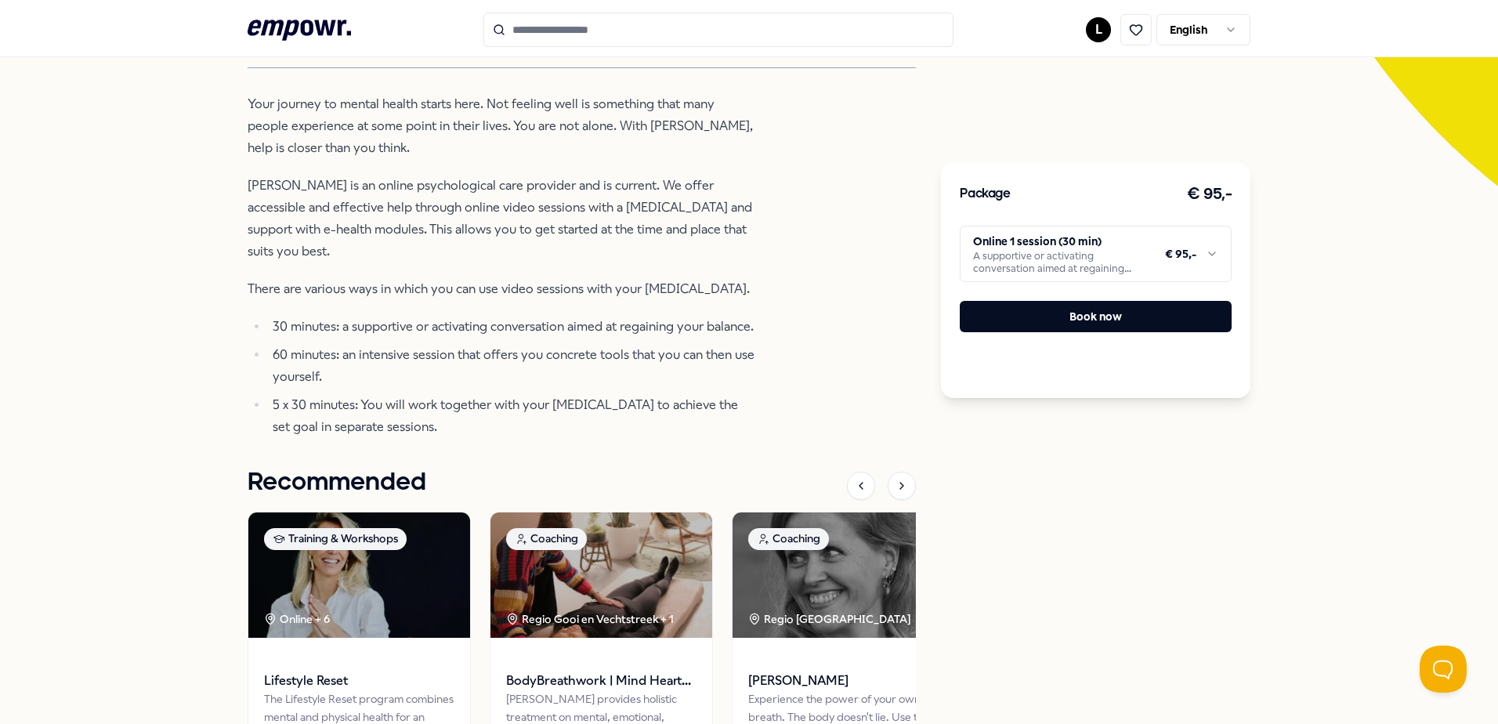
scroll to position [157, 0]
